Goal: Obtain resource: Download file/media

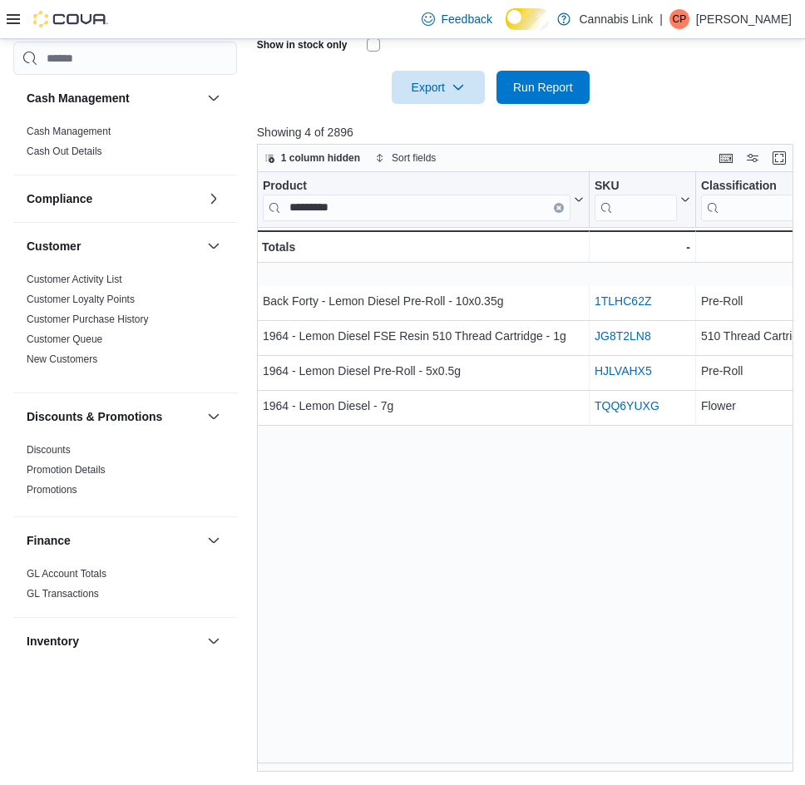
scroll to position [388, 0]
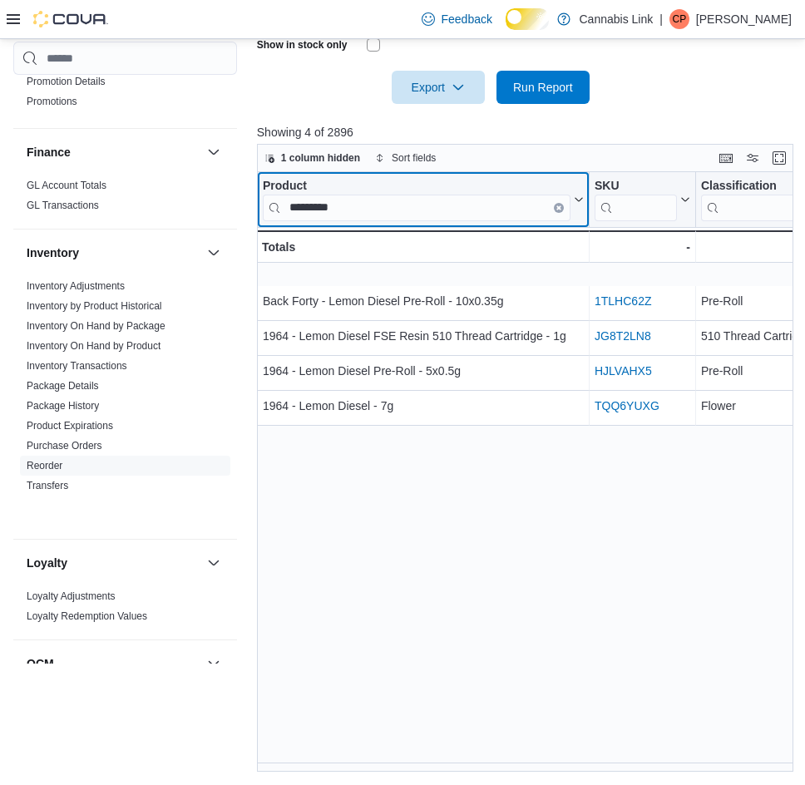
click at [558, 209] on icon "Clear input" at bounding box center [558, 207] width 3 height 3
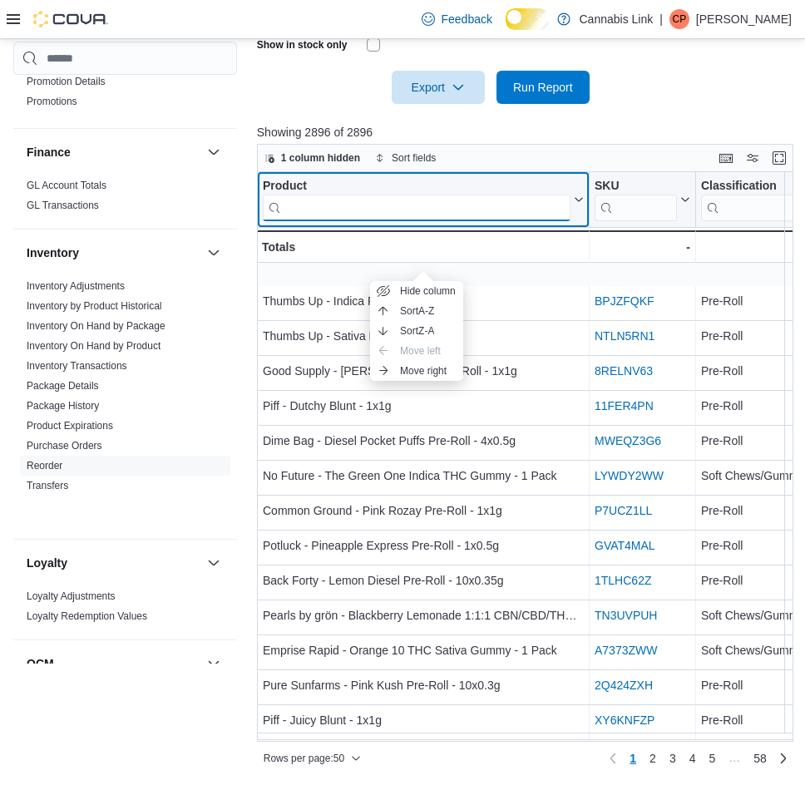
click at [540, 221] on input "search" at bounding box center [417, 208] width 308 height 27
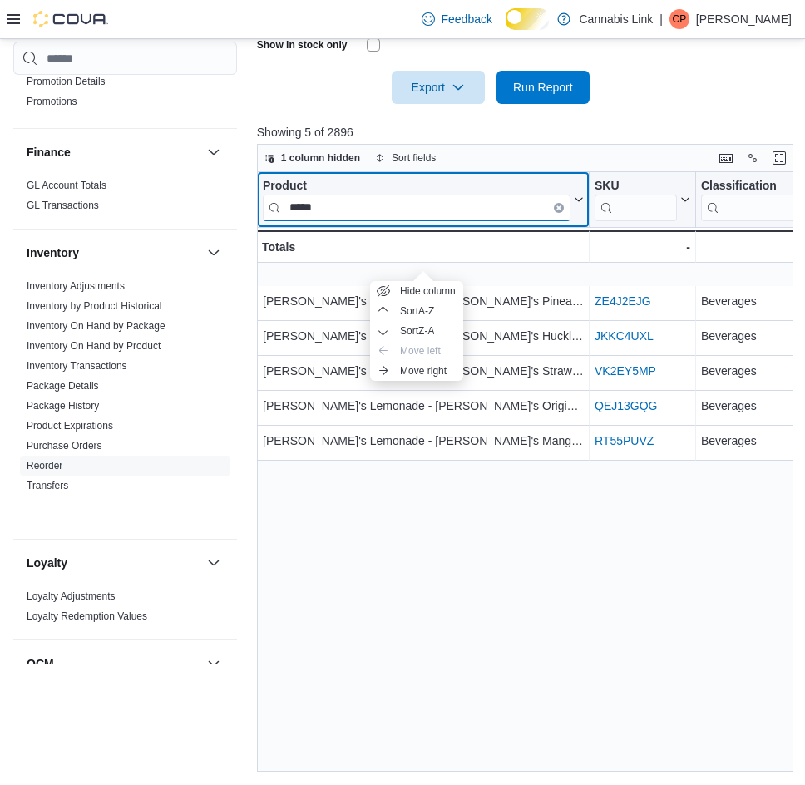
type input "*****"
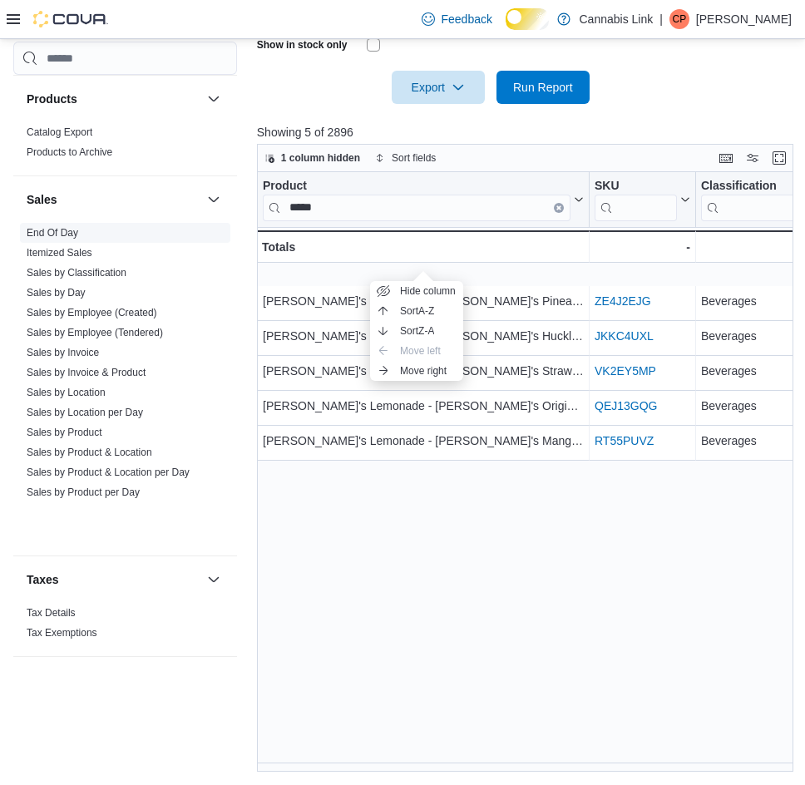
scroll to position [1148, 0]
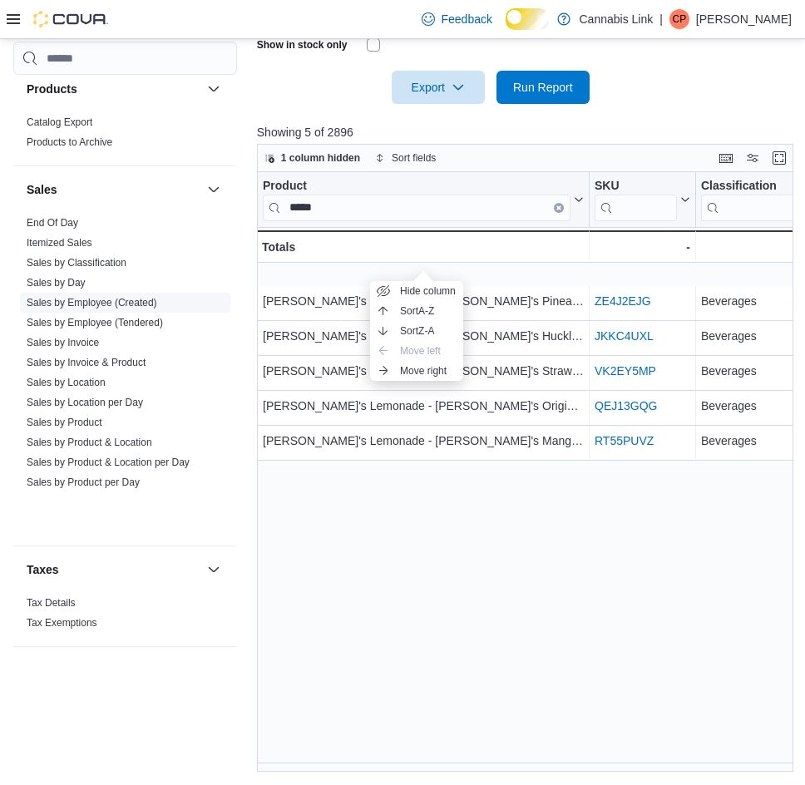
click at [106, 388] on link "Sales by Location" at bounding box center [66, 383] width 79 height 12
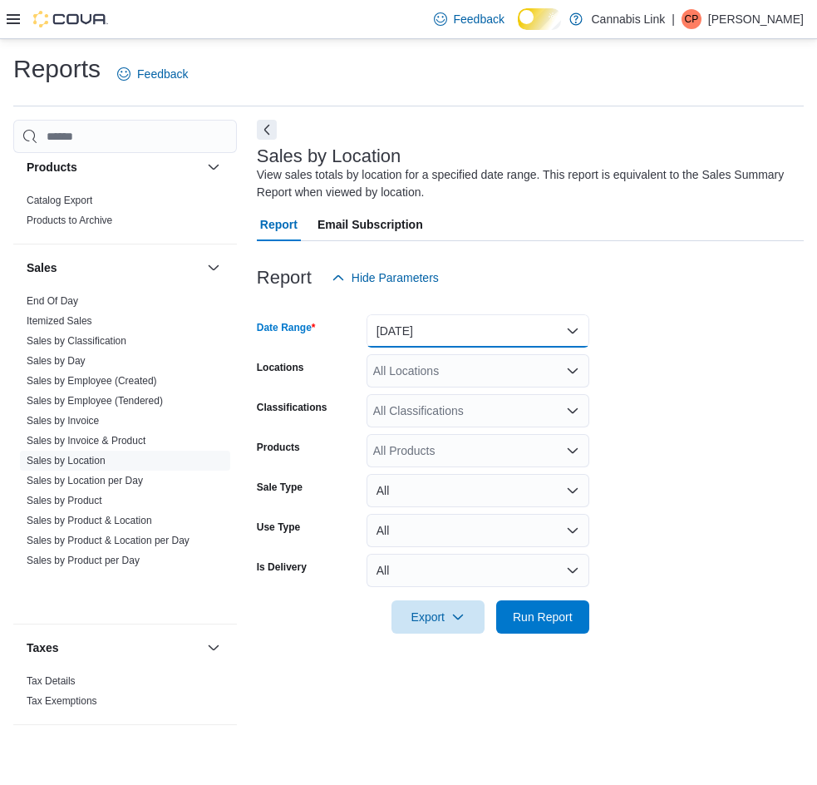
click at [397, 340] on button "[DATE]" at bounding box center [478, 330] width 223 height 33
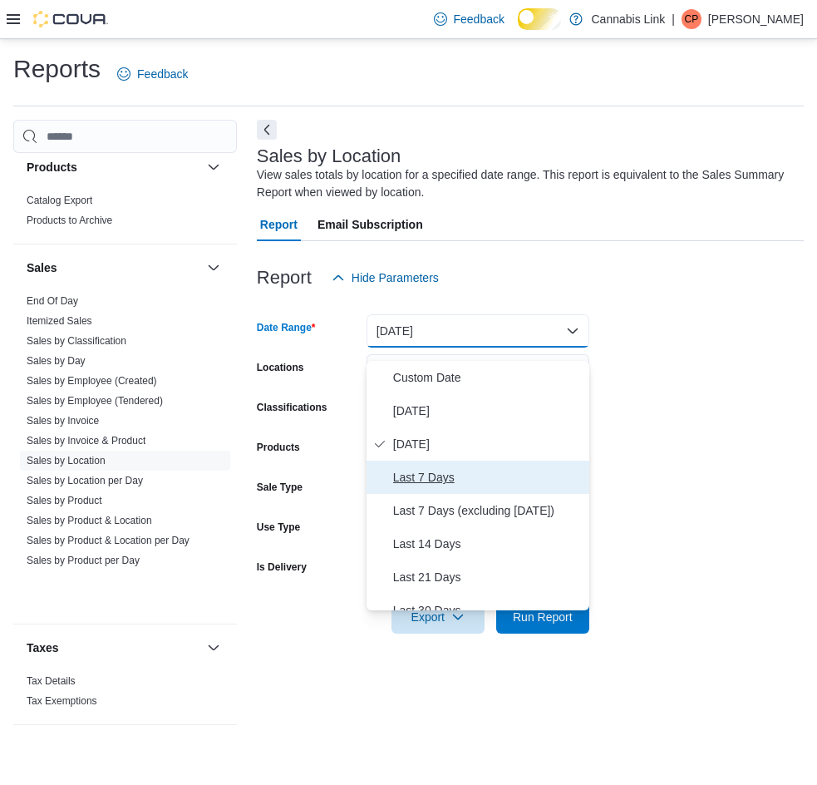
click at [425, 487] on span "Last 7 Days" at bounding box center [488, 477] width 190 height 20
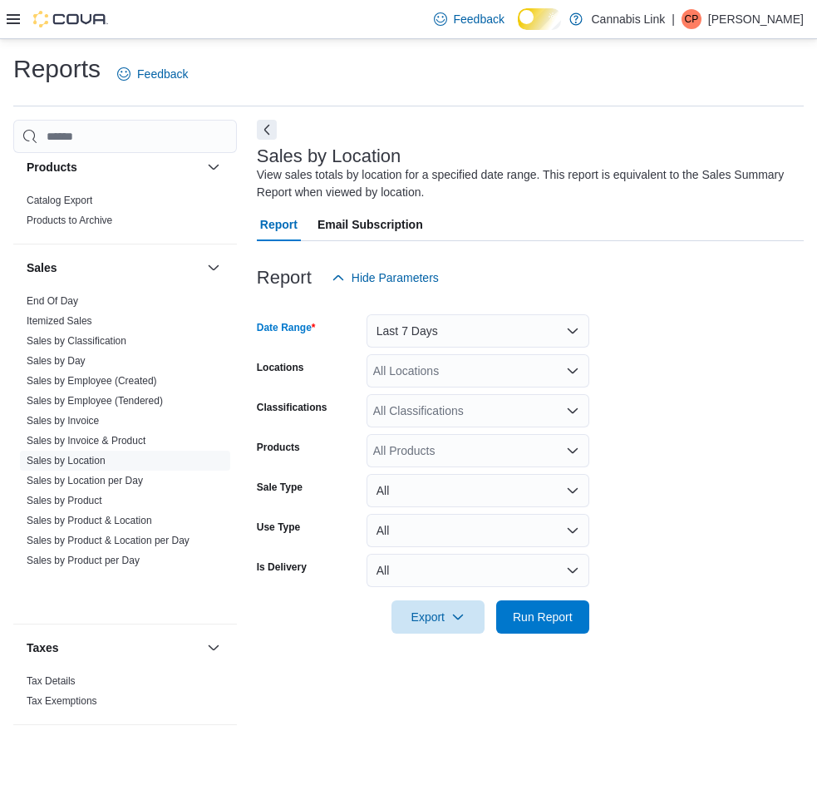
click at [431, 384] on div "All Locations" at bounding box center [478, 370] width 223 height 33
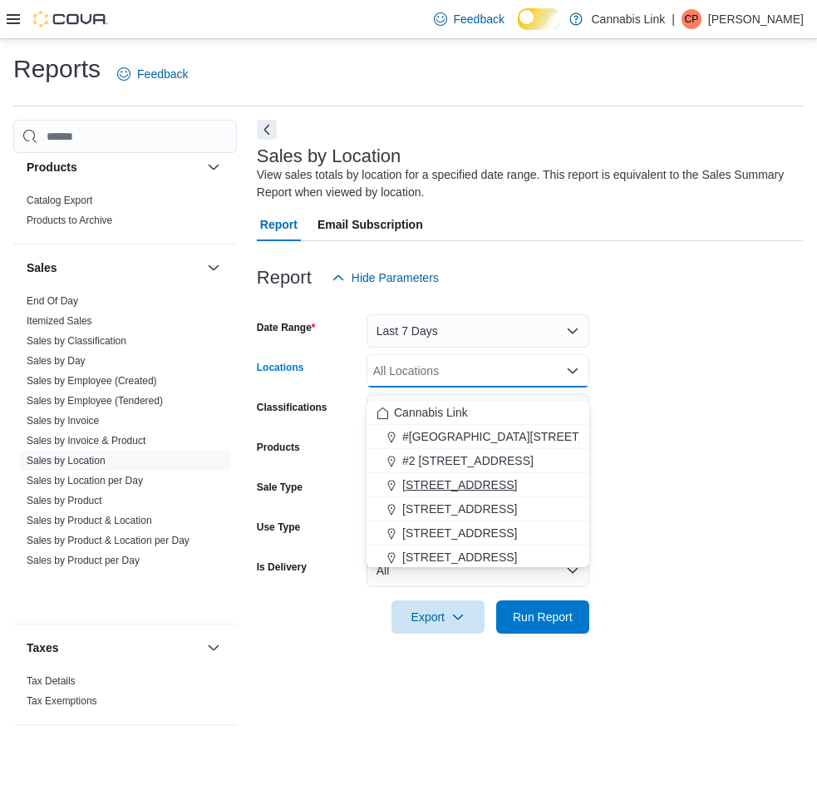
click at [456, 481] on span "[STREET_ADDRESS]" at bounding box center [459, 484] width 115 height 17
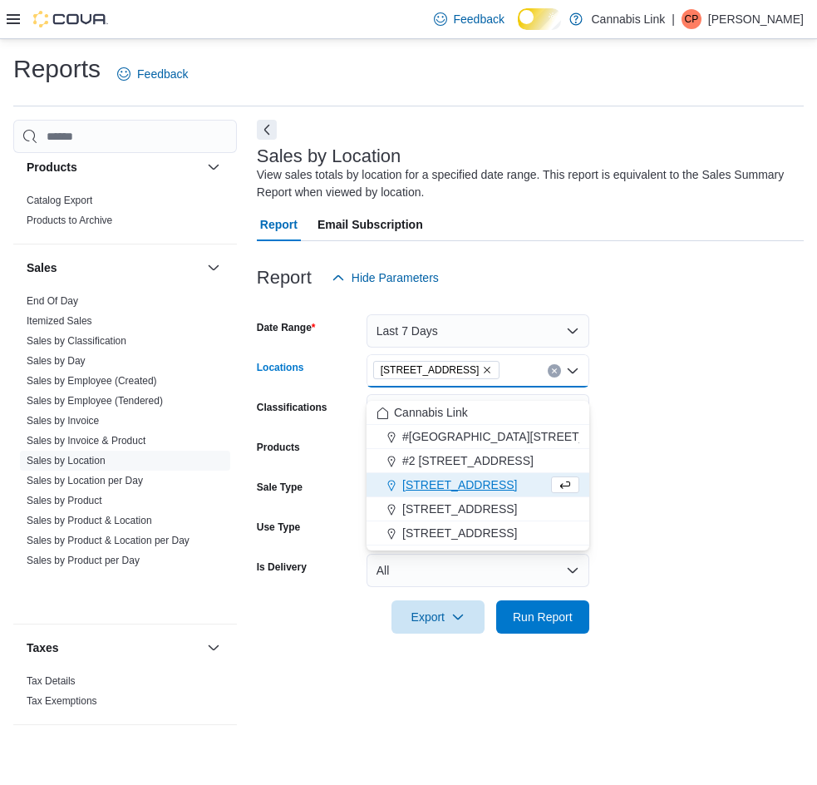
click at [658, 468] on form "Date Range Last 7 Days Locations [STREET_ADDRESS] Selected. [STREET_ADDRESS]. P…" at bounding box center [530, 463] width 547 height 339
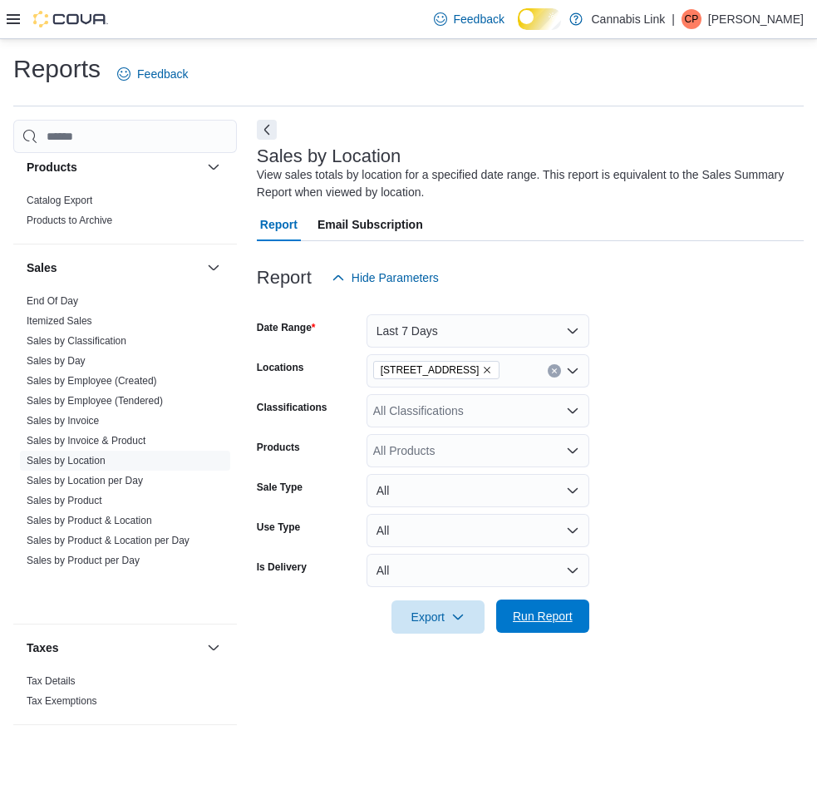
click at [531, 623] on span "Run Report" at bounding box center [543, 616] width 60 height 17
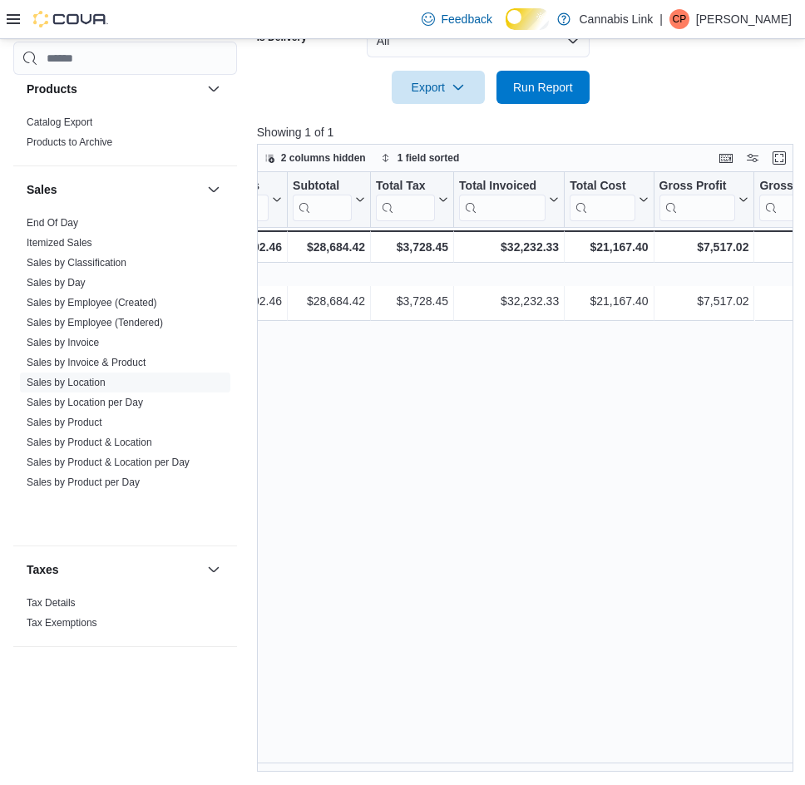
scroll to position [0, 652]
drag, startPoint x: 644, startPoint y: 262, endPoint x: 582, endPoint y: 257, distance: 62.5
click at [582, 257] on div "$21,167.40 - Total Cost, column 10, row 2" at bounding box center [604, 246] width 89 height 32
copy div "21,167.40"
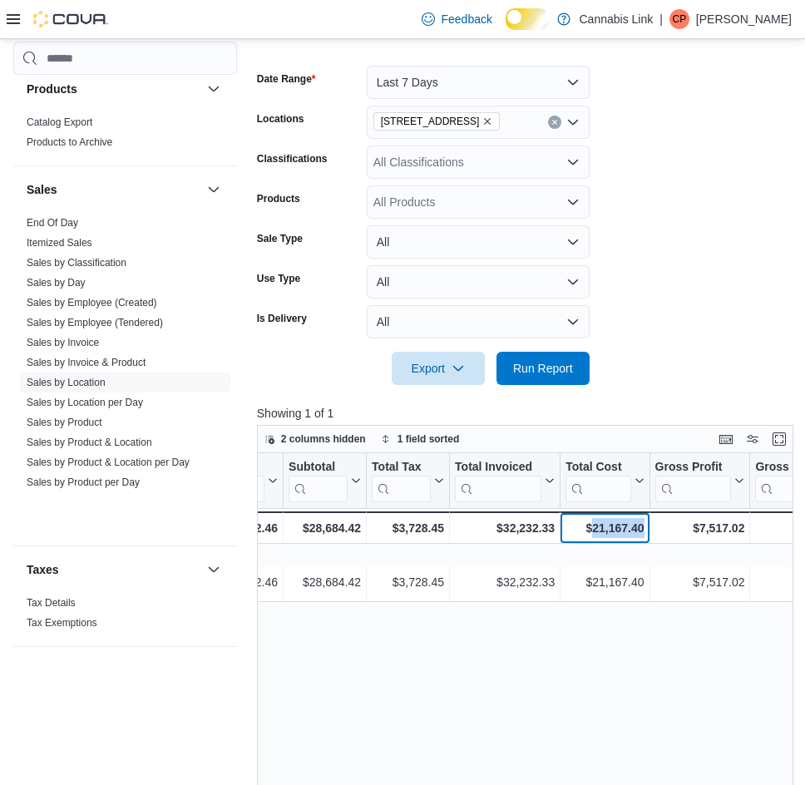
scroll to position [242, 0]
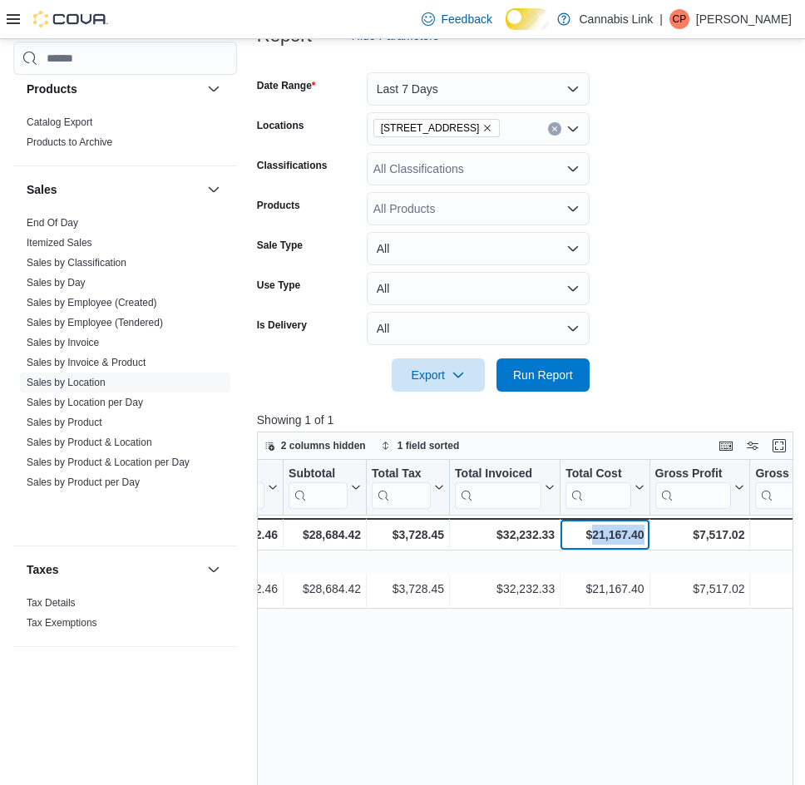
copy div "21,167.40"
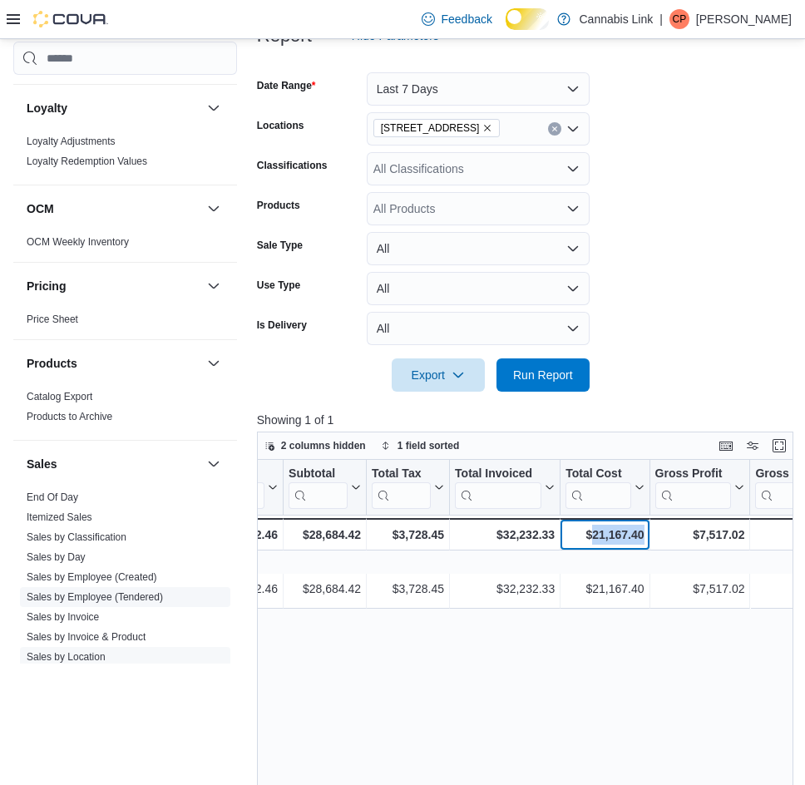
scroll to position [539, 0]
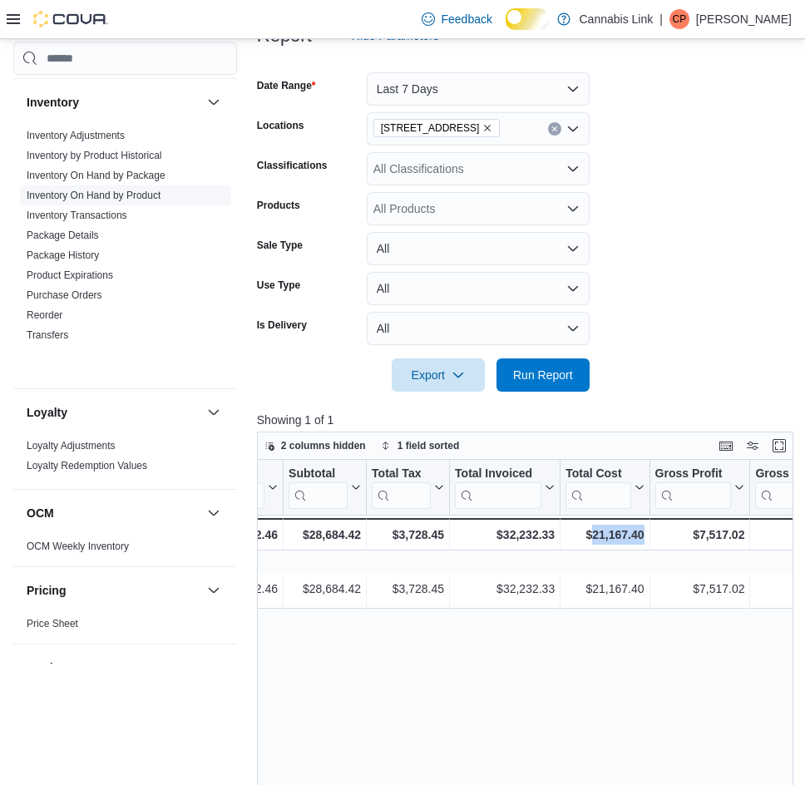
click at [160, 201] on link "Inventory On Hand by Product" at bounding box center [94, 196] width 134 height 12
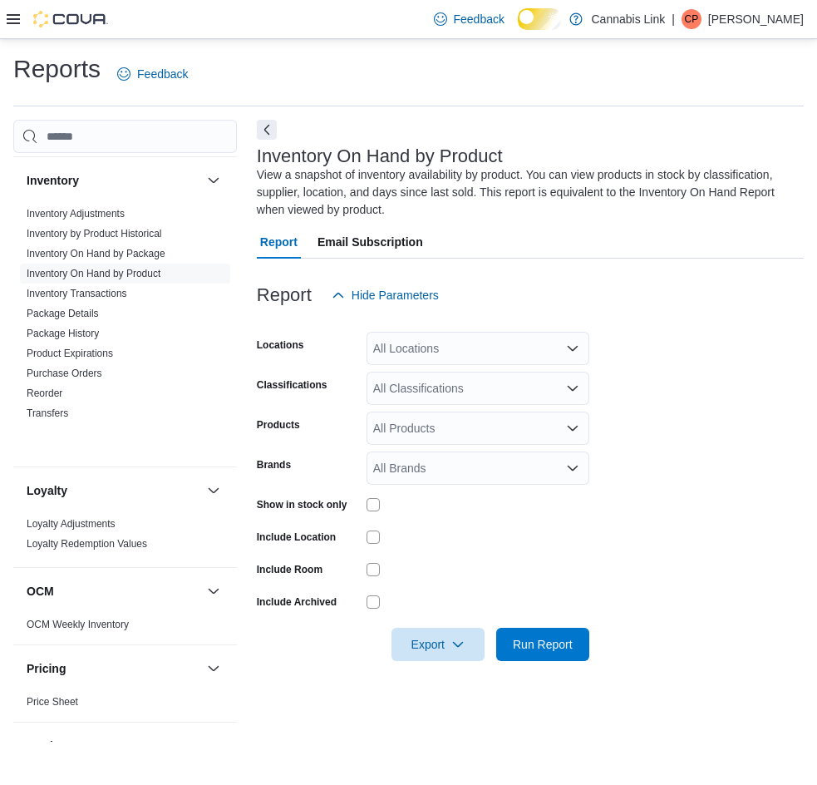
click at [452, 381] on form "Locations All Locations Classifications All Classifications Products All Produc…" at bounding box center [530, 486] width 547 height 349
click at [435, 347] on div "All Locations" at bounding box center [478, 348] width 223 height 33
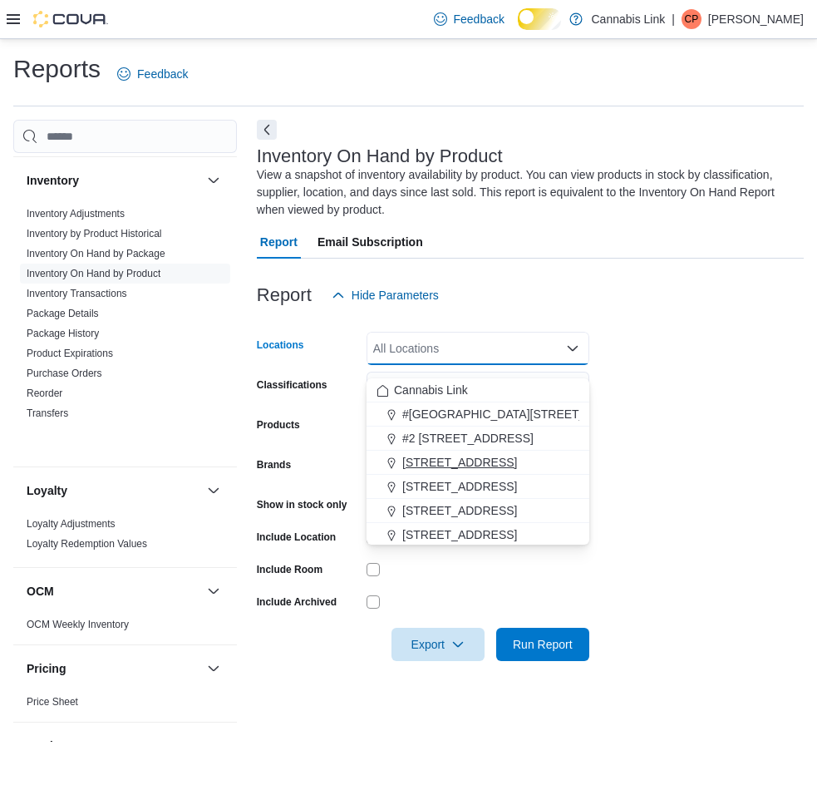
click at [464, 460] on span "[STREET_ADDRESS]" at bounding box center [459, 462] width 115 height 17
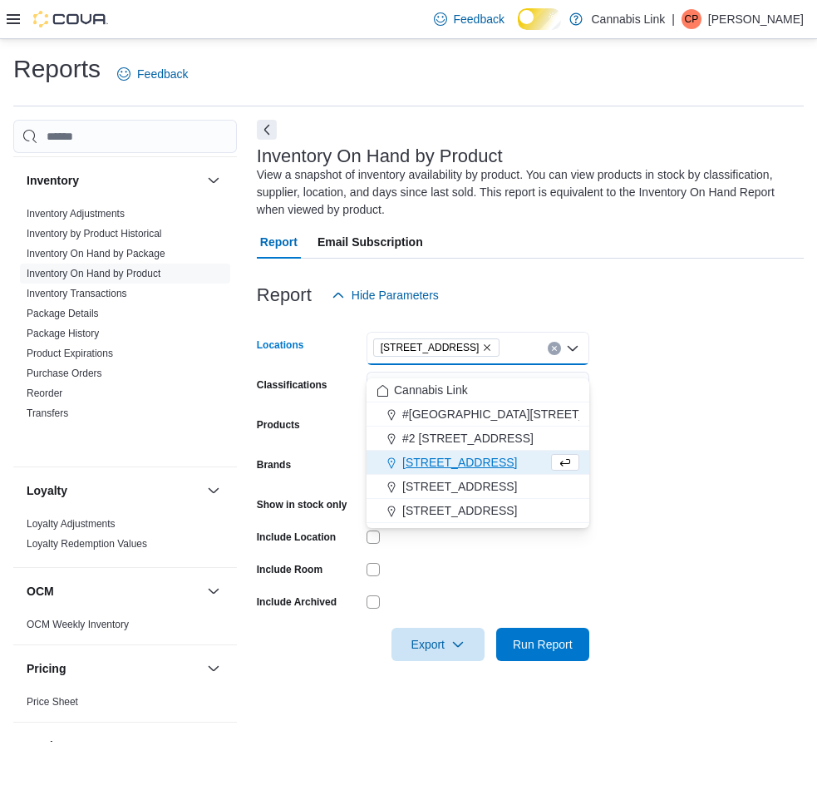
click at [636, 406] on form "Locations [STREET_ADDRESS] Selected. [STREET_ADDRESS]. Press Backspace to delet…" at bounding box center [530, 486] width 547 height 349
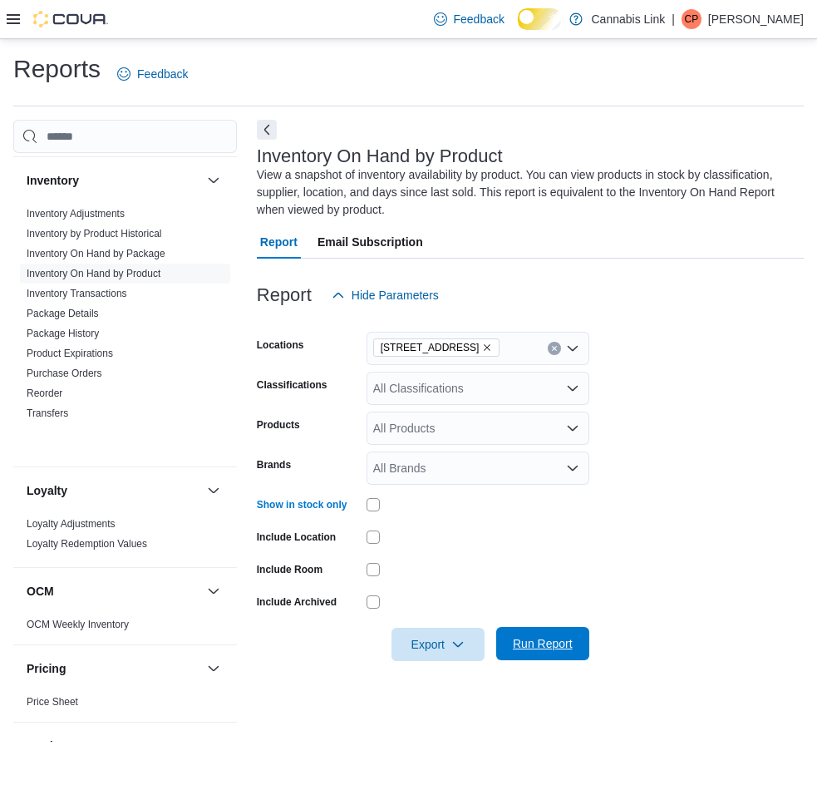
click at [513, 652] on span "Run Report" at bounding box center [543, 643] width 60 height 17
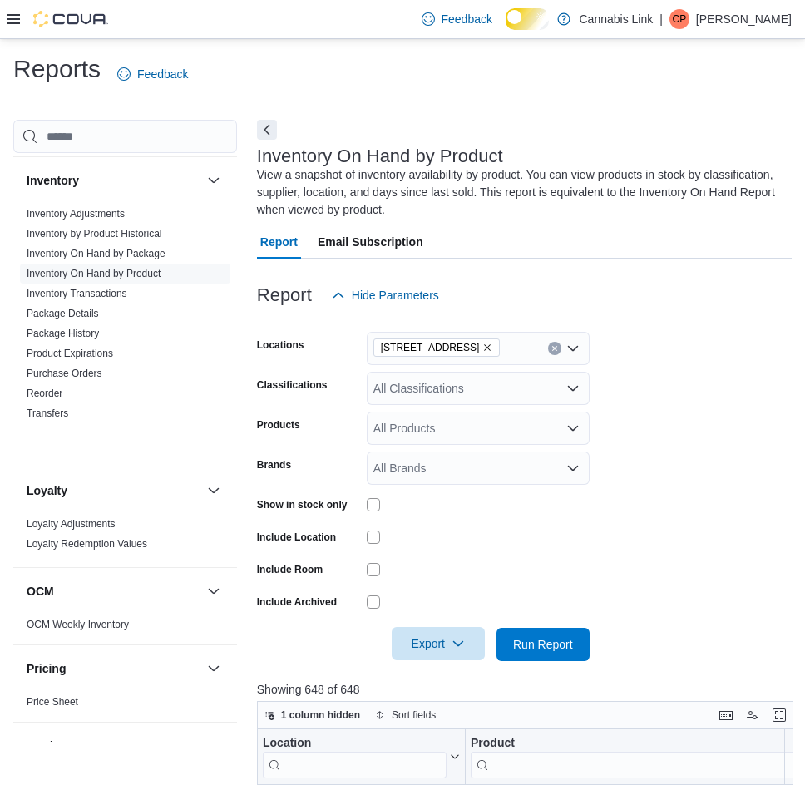
click at [455, 650] on icon "button" at bounding box center [457, 643] width 13 height 13
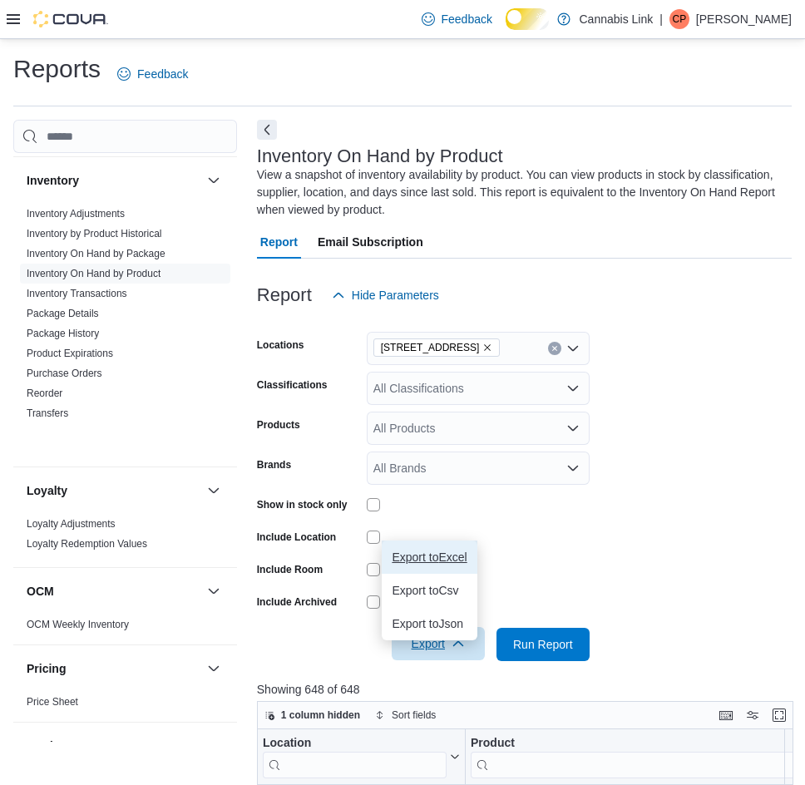
click at [451, 563] on span "Export to Excel" at bounding box center [429, 556] width 75 height 13
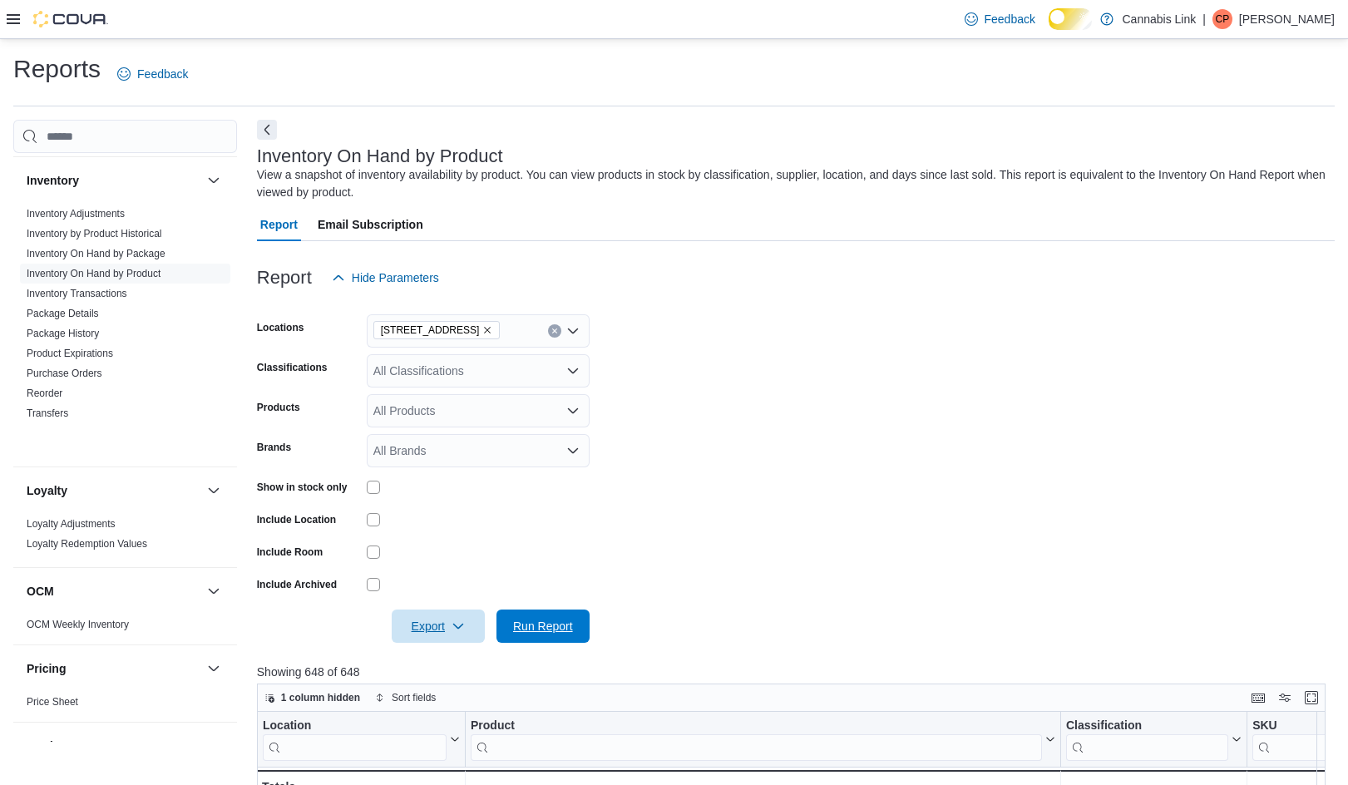
click at [553, 635] on div "Export Run Report" at bounding box center [423, 626] width 333 height 33
click at [542, 634] on span "Run Report" at bounding box center [543, 626] width 60 height 17
click at [424, 643] on span "Export" at bounding box center [438, 625] width 73 height 33
click at [435, 546] on span "Export to Excel" at bounding box center [429, 539] width 75 height 13
click at [538, 641] on span "Run Report" at bounding box center [542, 625] width 73 height 33
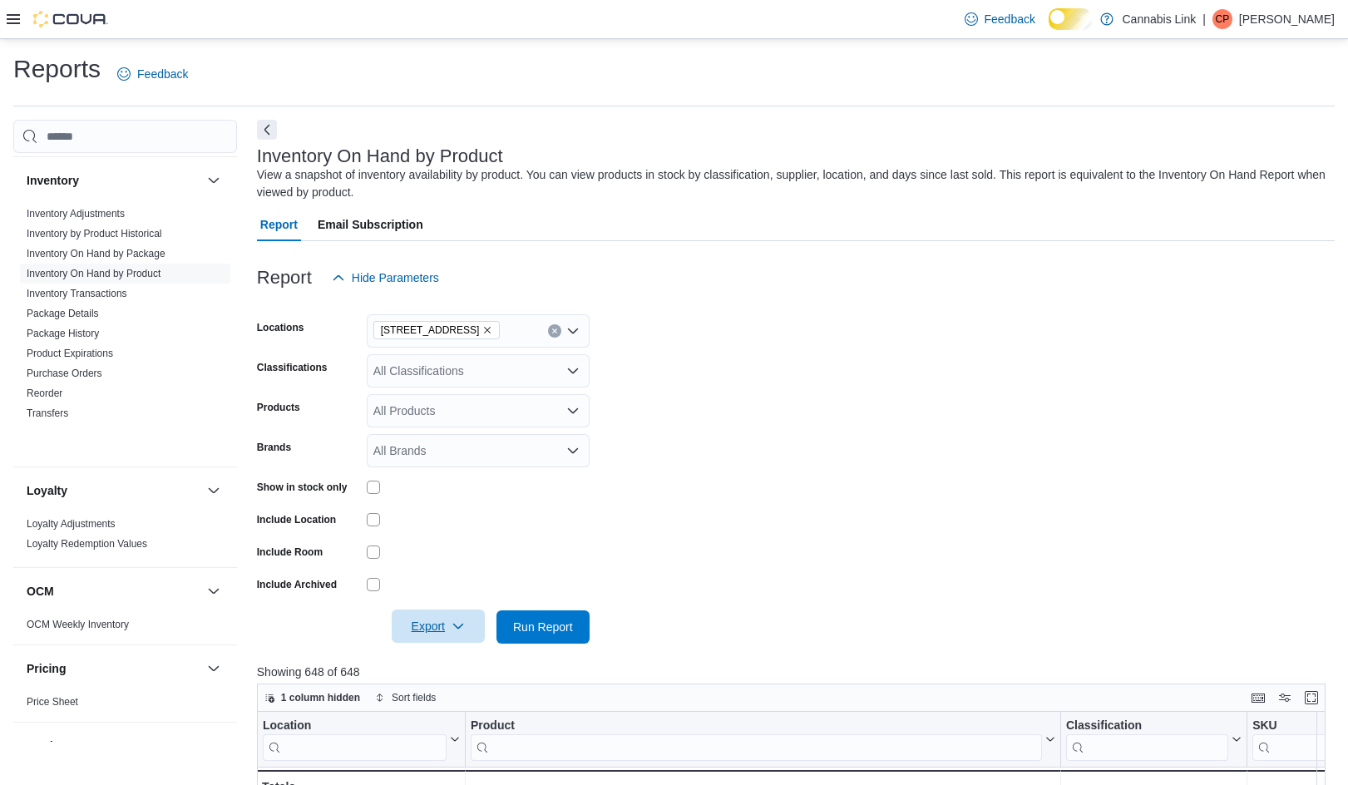
click at [422, 643] on span "Export" at bounding box center [438, 625] width 73 height 33
click at [439, 540] on span "Export to Excel" at bounding box center [429, 539] width 75 height 13
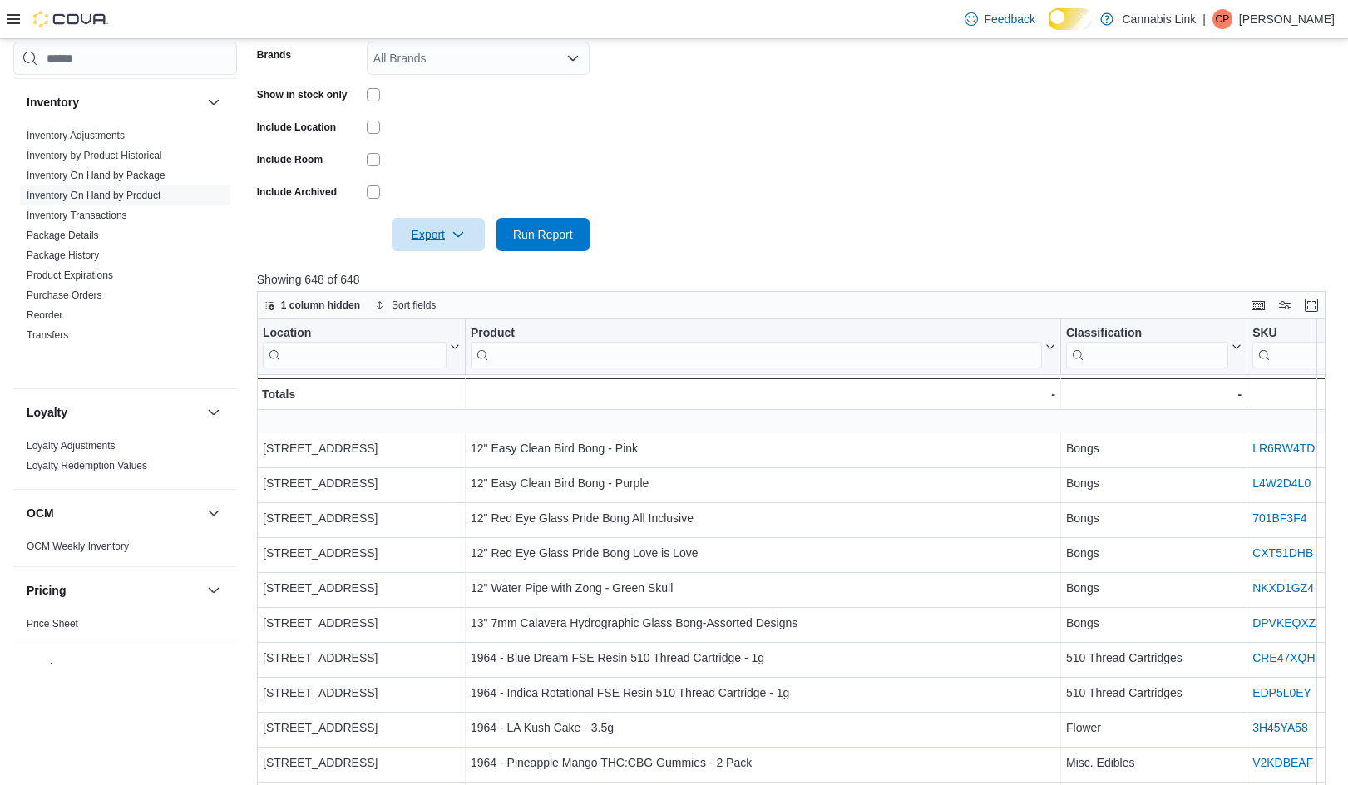
scroll to position [569, 0]
